Goal: Task Accomplishment & Management: Manage account settings

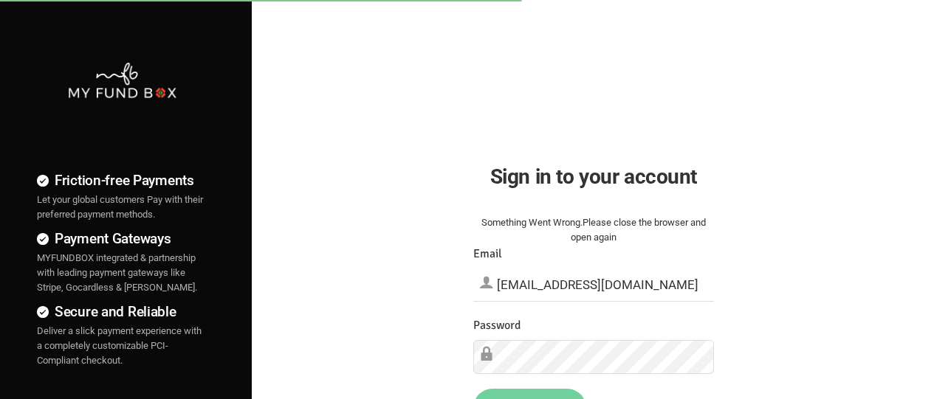
type input "[EMAIL_ADDRESS][DOMAIN_NAME]"
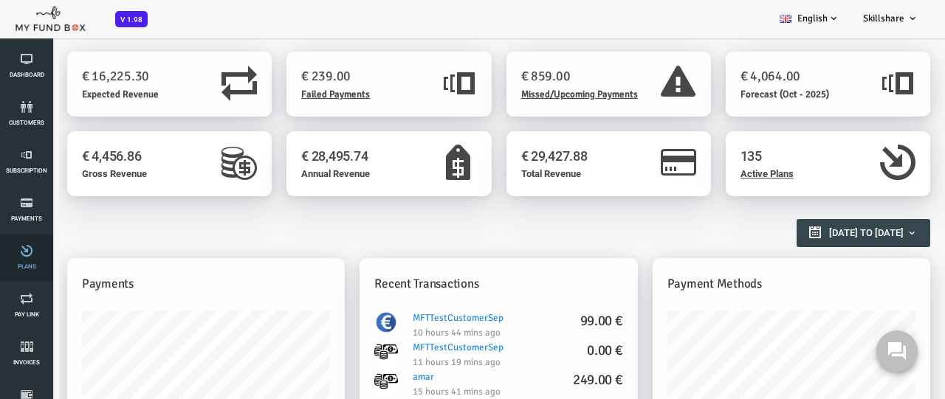
click at [27, 258] on link "Plans" at bounding box center [26, 258] width 44 height 47
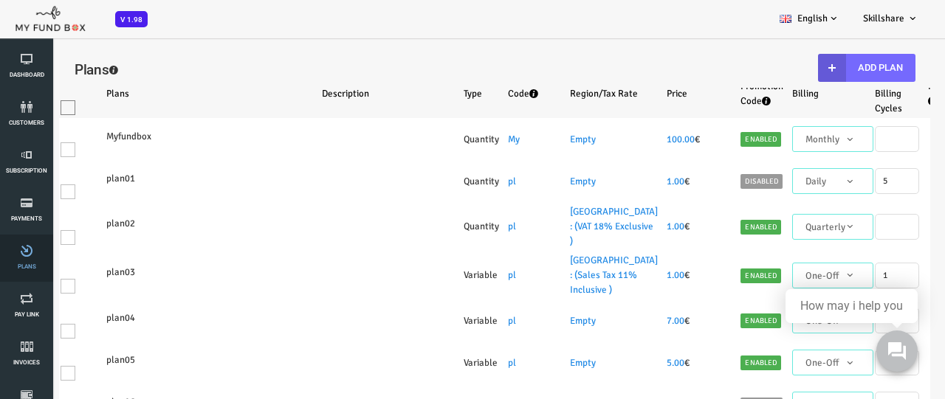
select select "100"
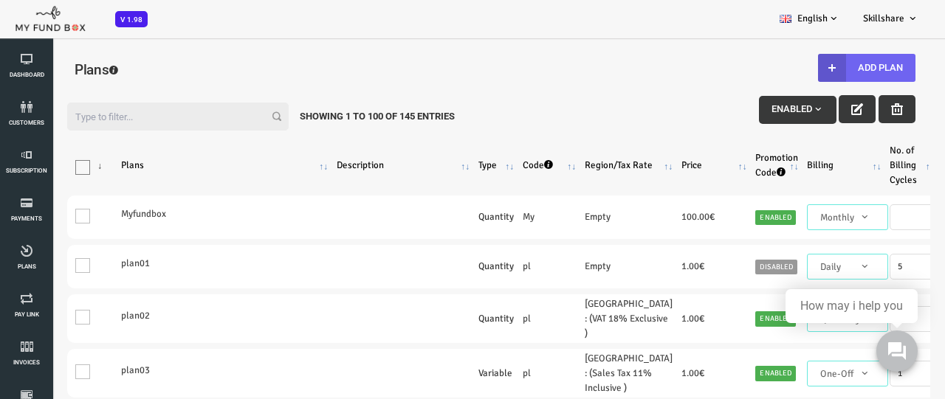
click at [827, 68] on button "Add Plan" at bounding box center [828, 68] width 97 height 28
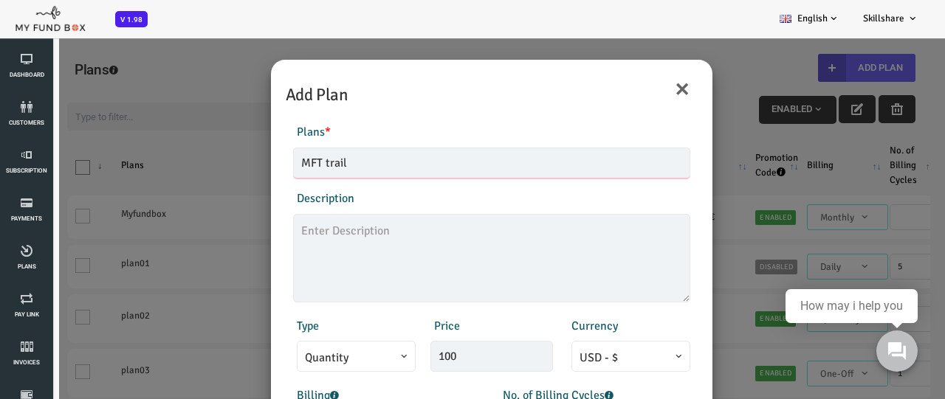
type input "MFT trail"
type textarea "MFT1"
type input "99.00"
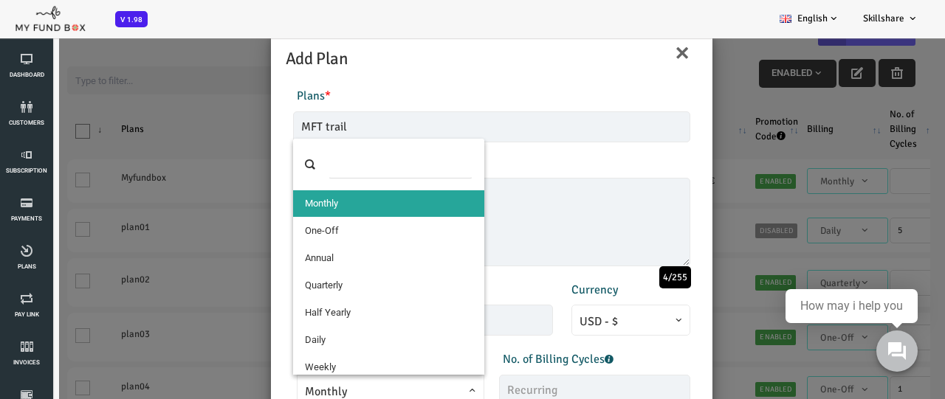
select select "4"
type input "1"
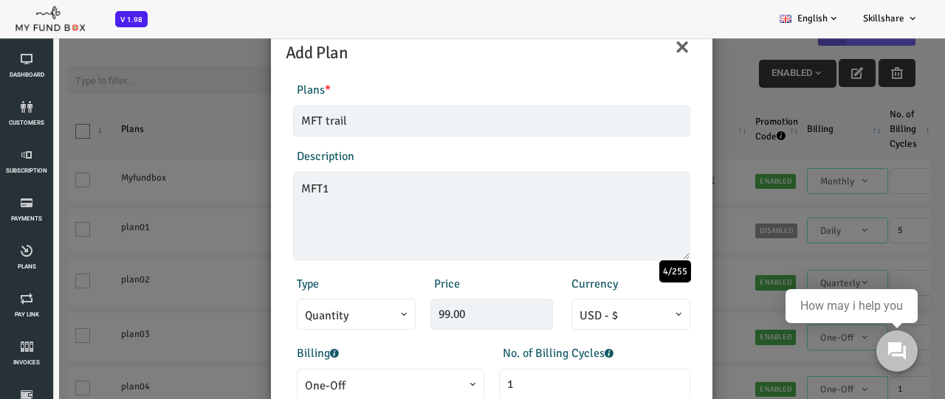
scroll to position [326, 0]
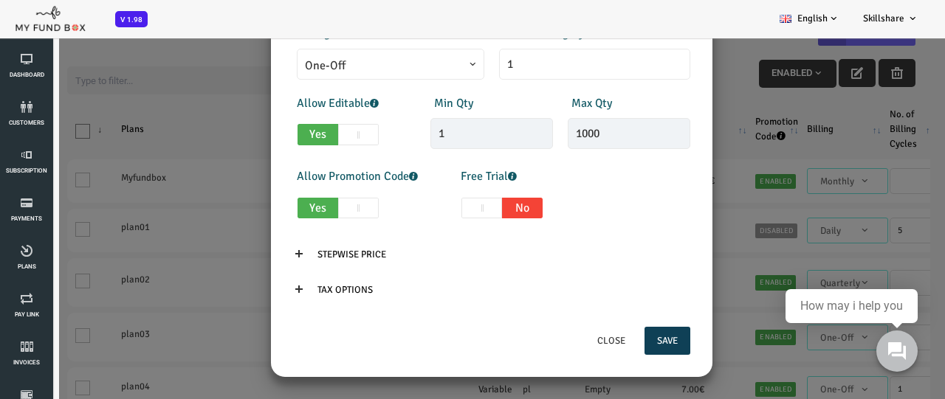
click at [627, 341] on button "Save" at bounding box center [630, 341] width 46 height 28
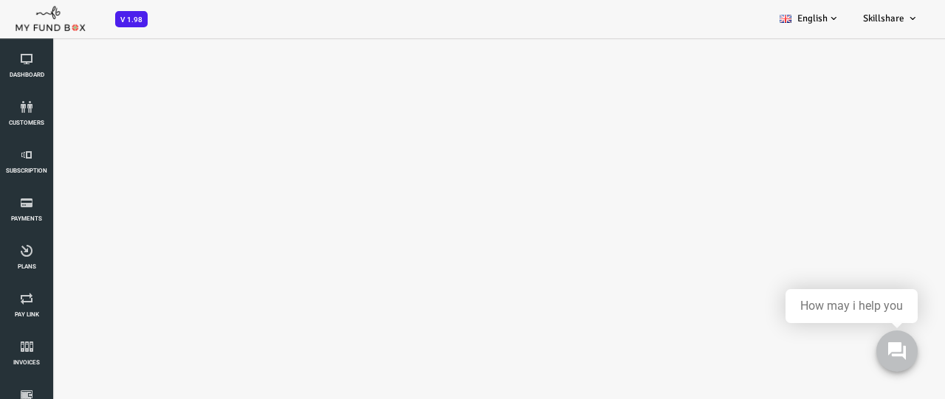
select select "100"
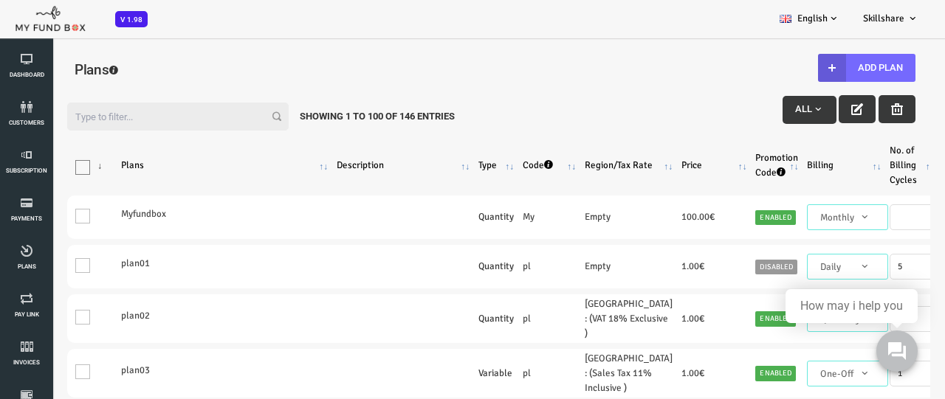
scroll to position [0, 0]
